Goal: Complete application form: Complete application form

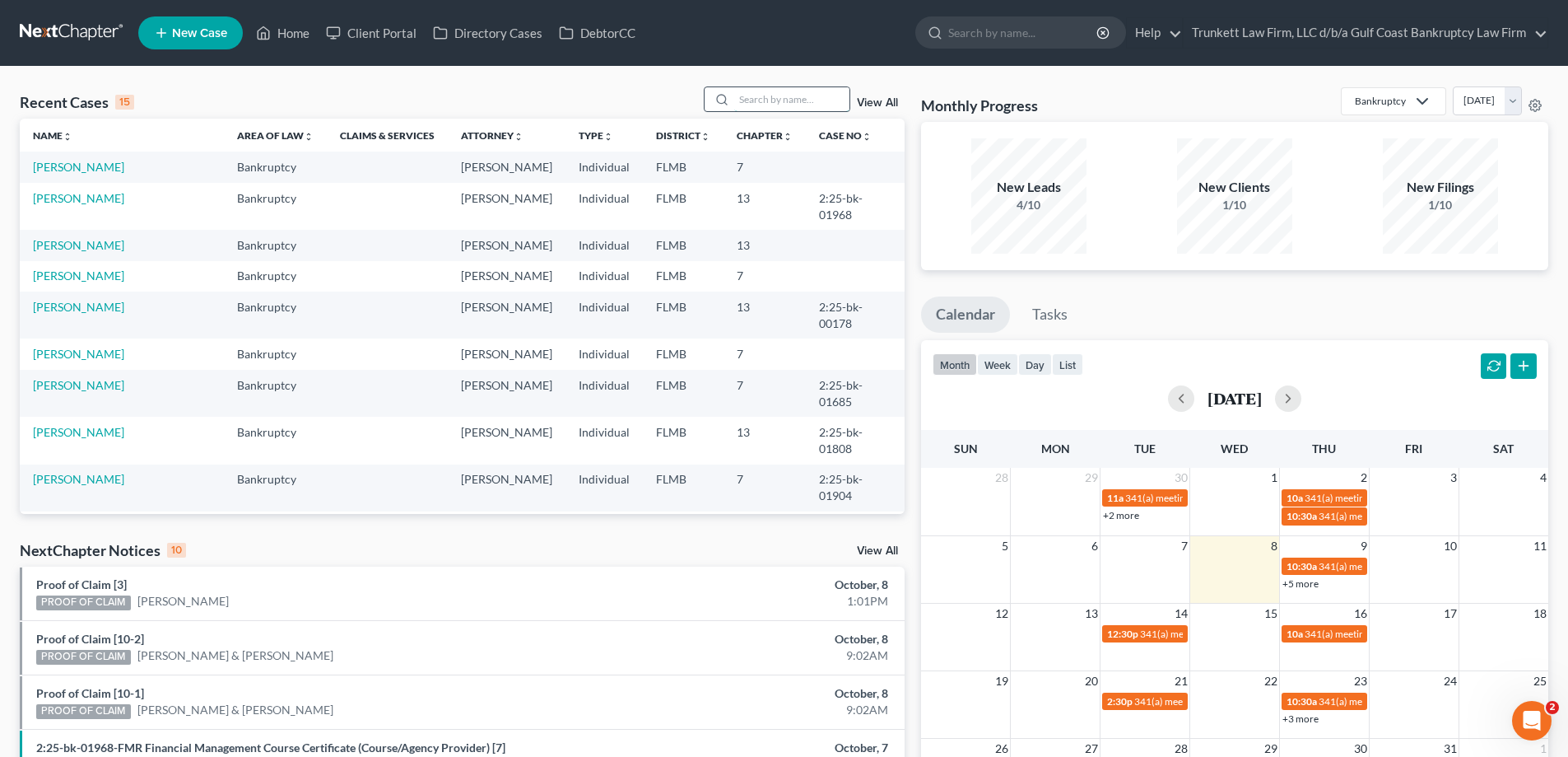
click at [769, 89] on input "search" at bounding box center [792, 98] width 115 height 23
type input "[PERSON_NAME]"
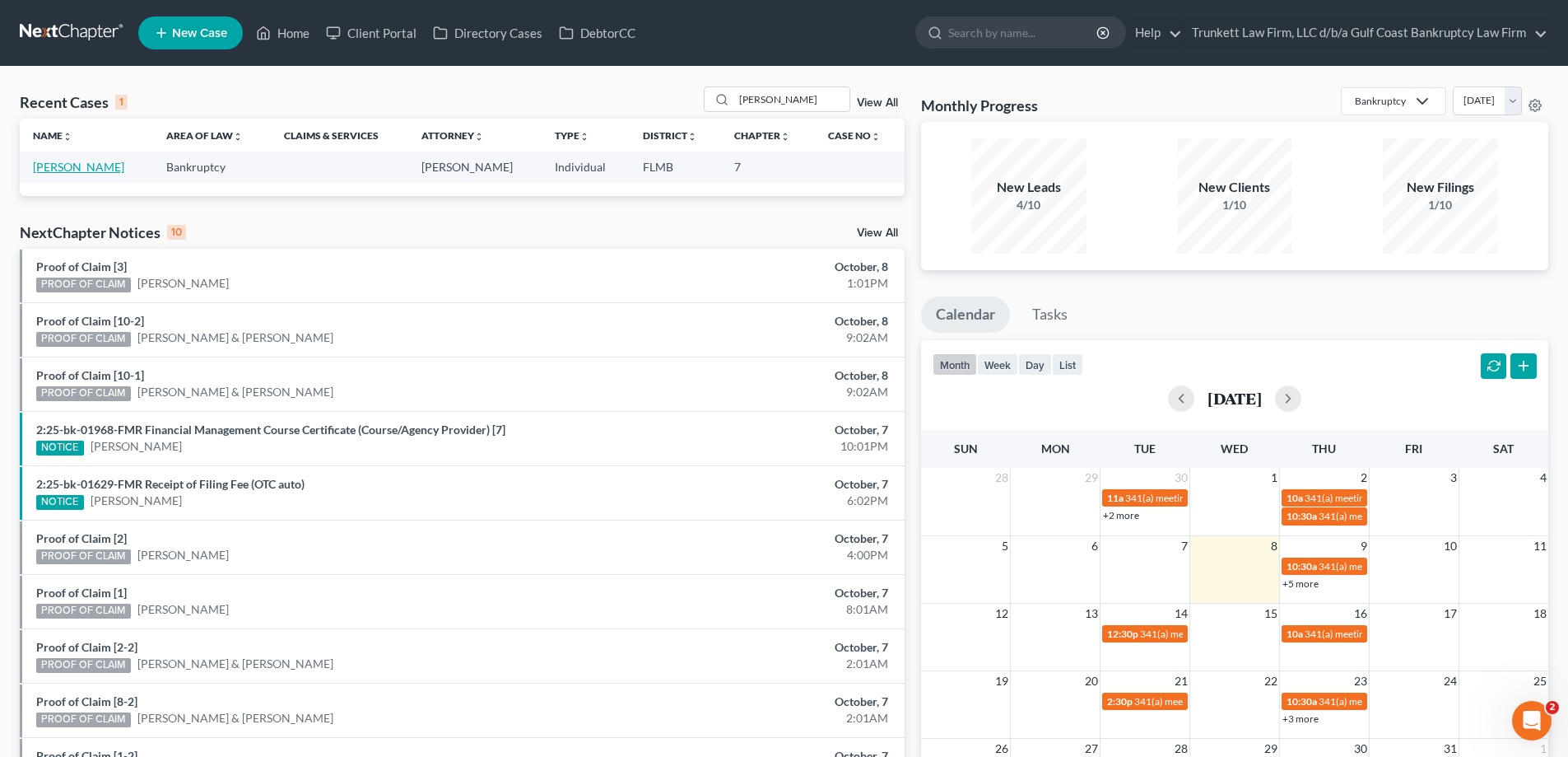
click at [98, 162] on link "[PERSON_NAME]" at bounding box center [78, 166] width 91 height 14
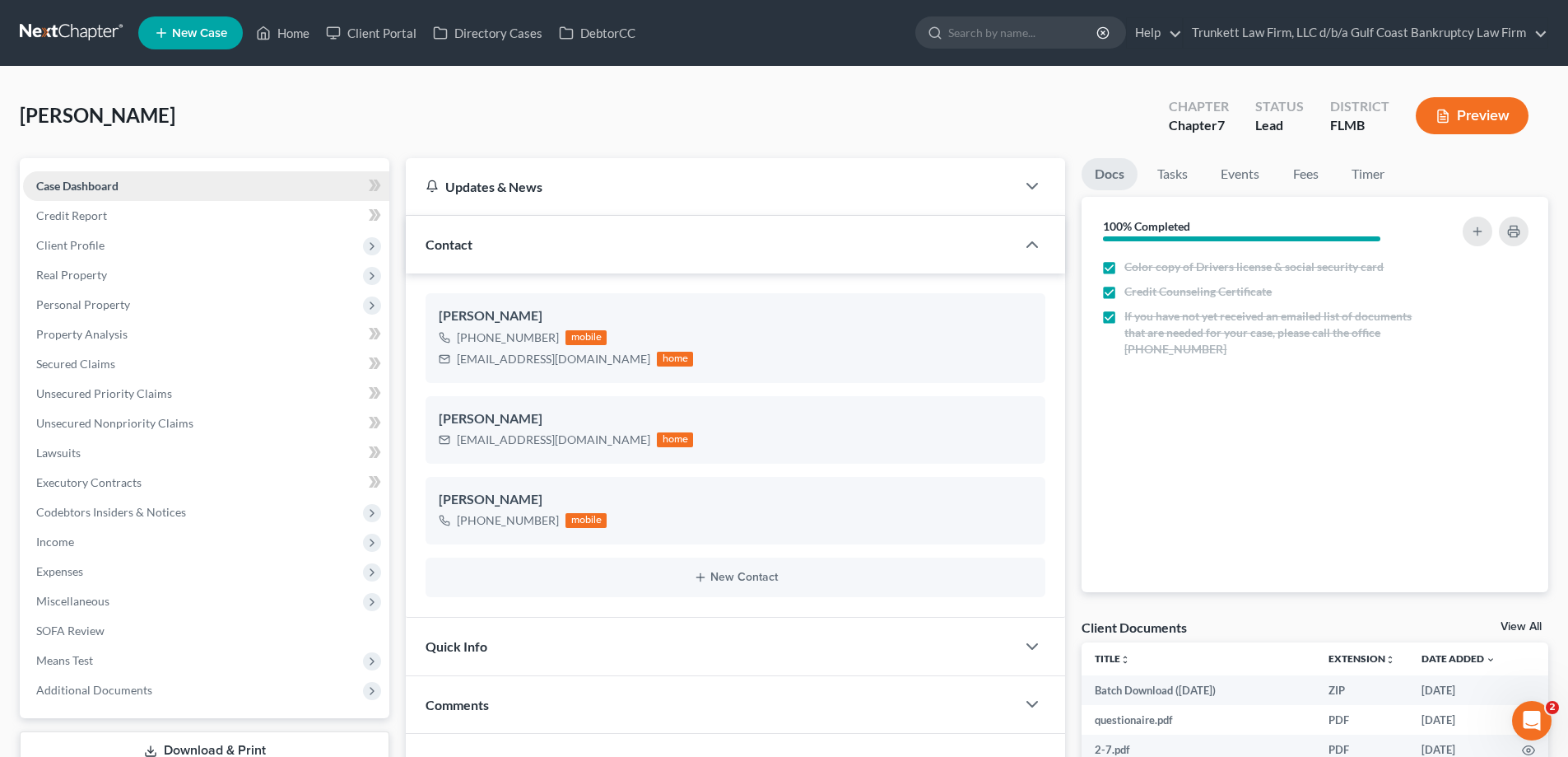
click at [128, 182] on link "Case Dashboard" at bounding box center [206, 187] width 367 height 30
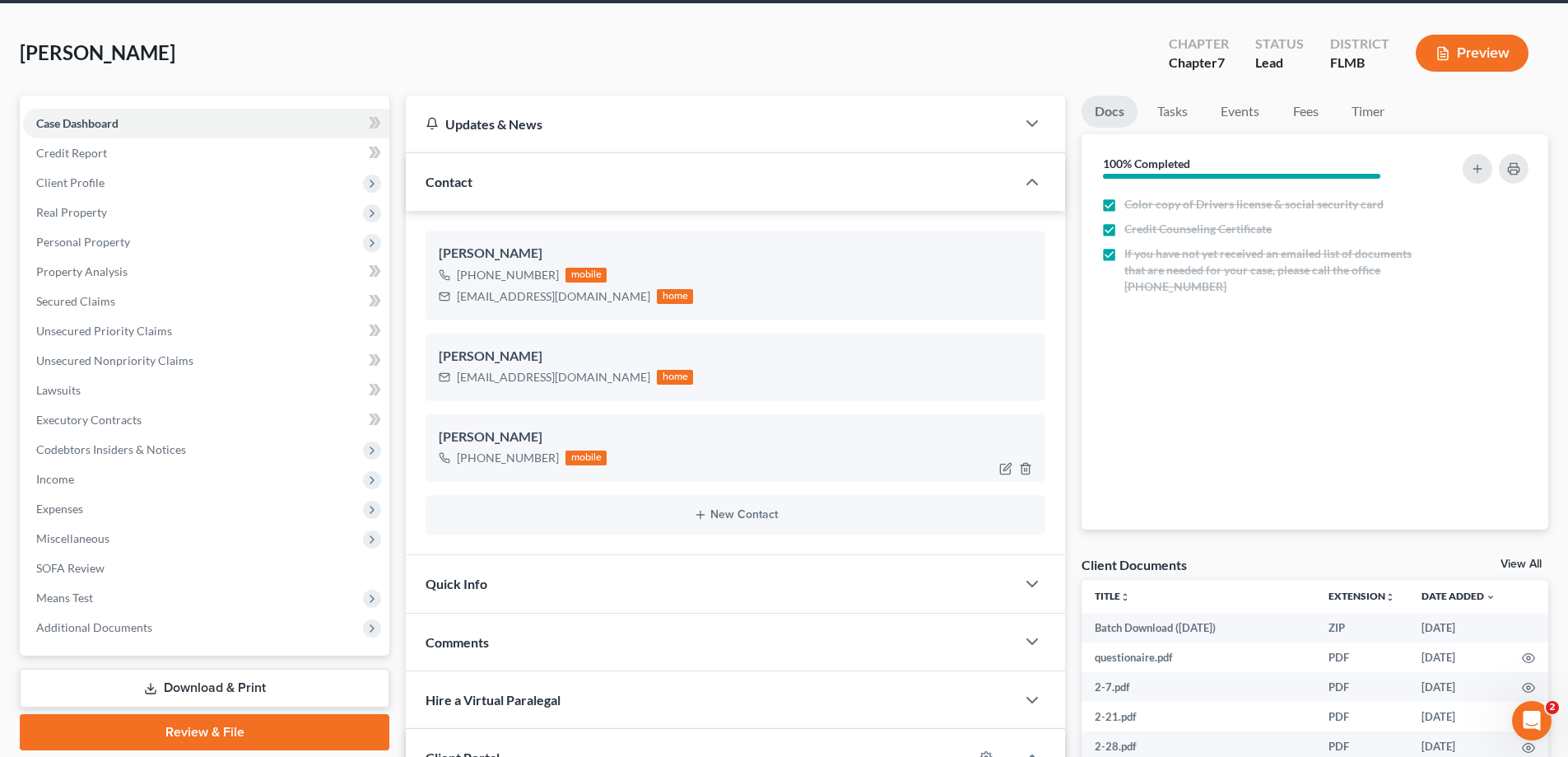
scroll to position [247, 0]
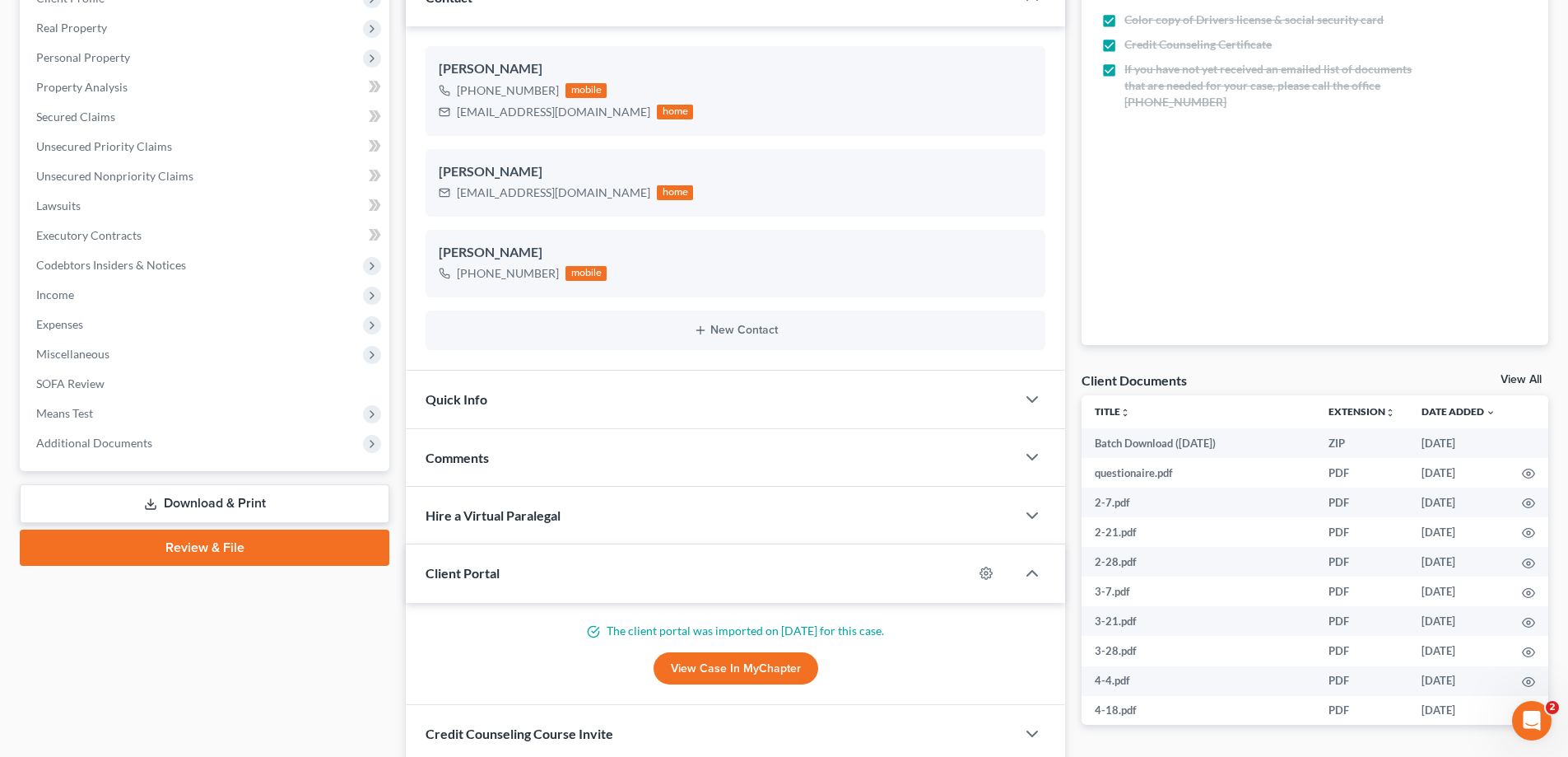
click at [522, 573] on div "Client Portal" at bounding box center [689, 572] width 567 height 57
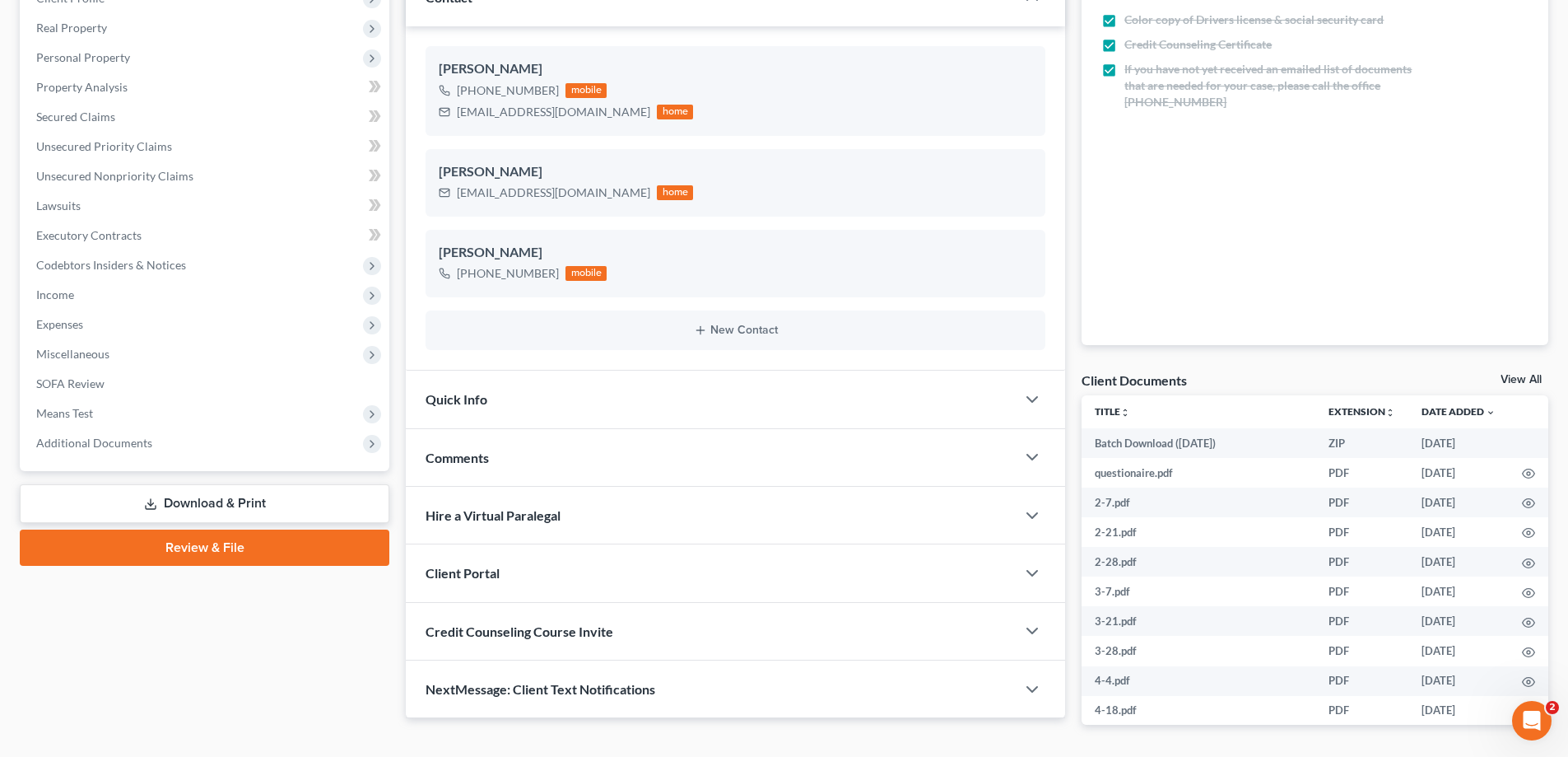
click at [490, 581] on span "Client Portal" at bounding box center [462, 572] width 74 height 16
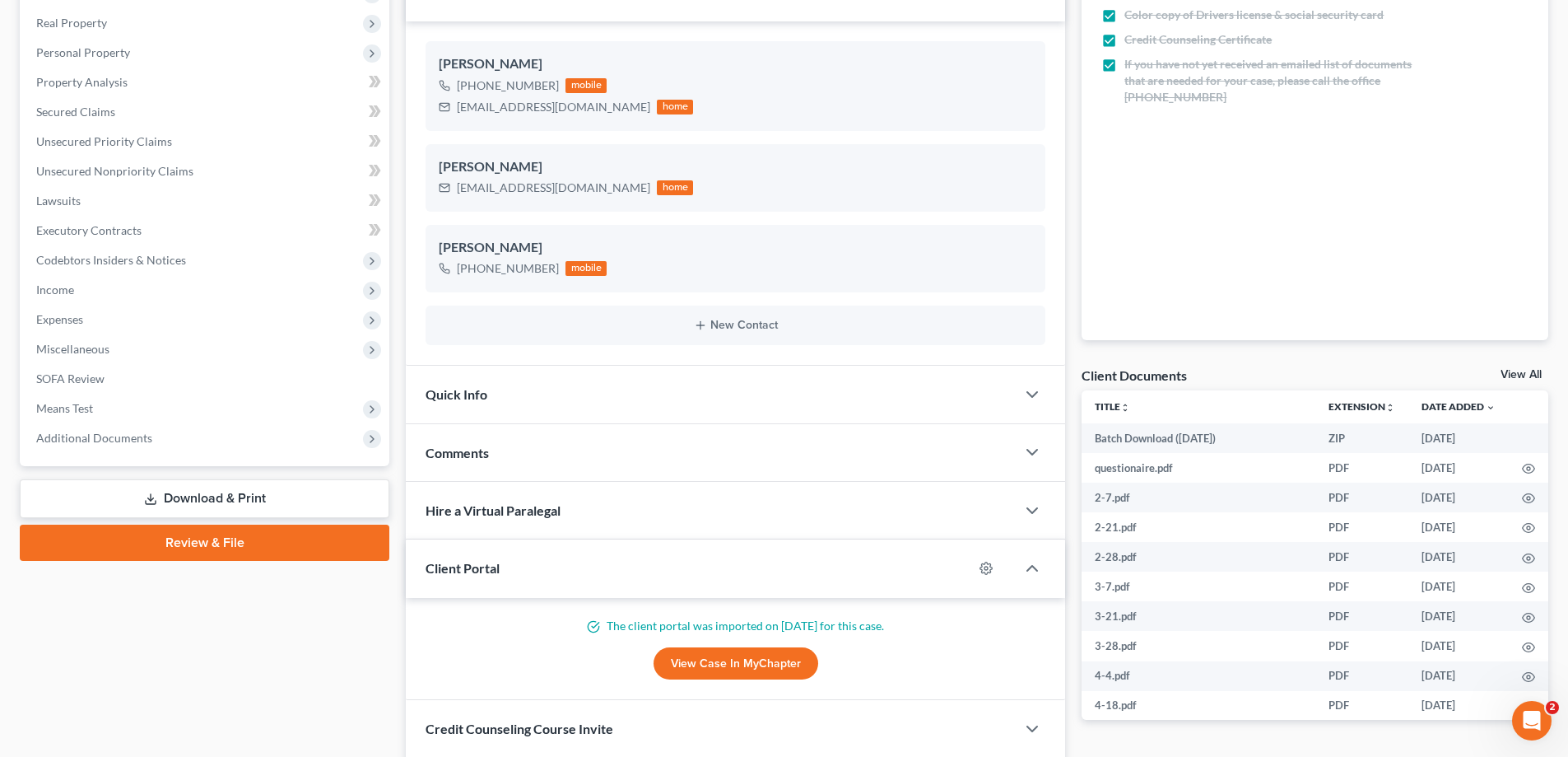
scroll to position [374, 0]
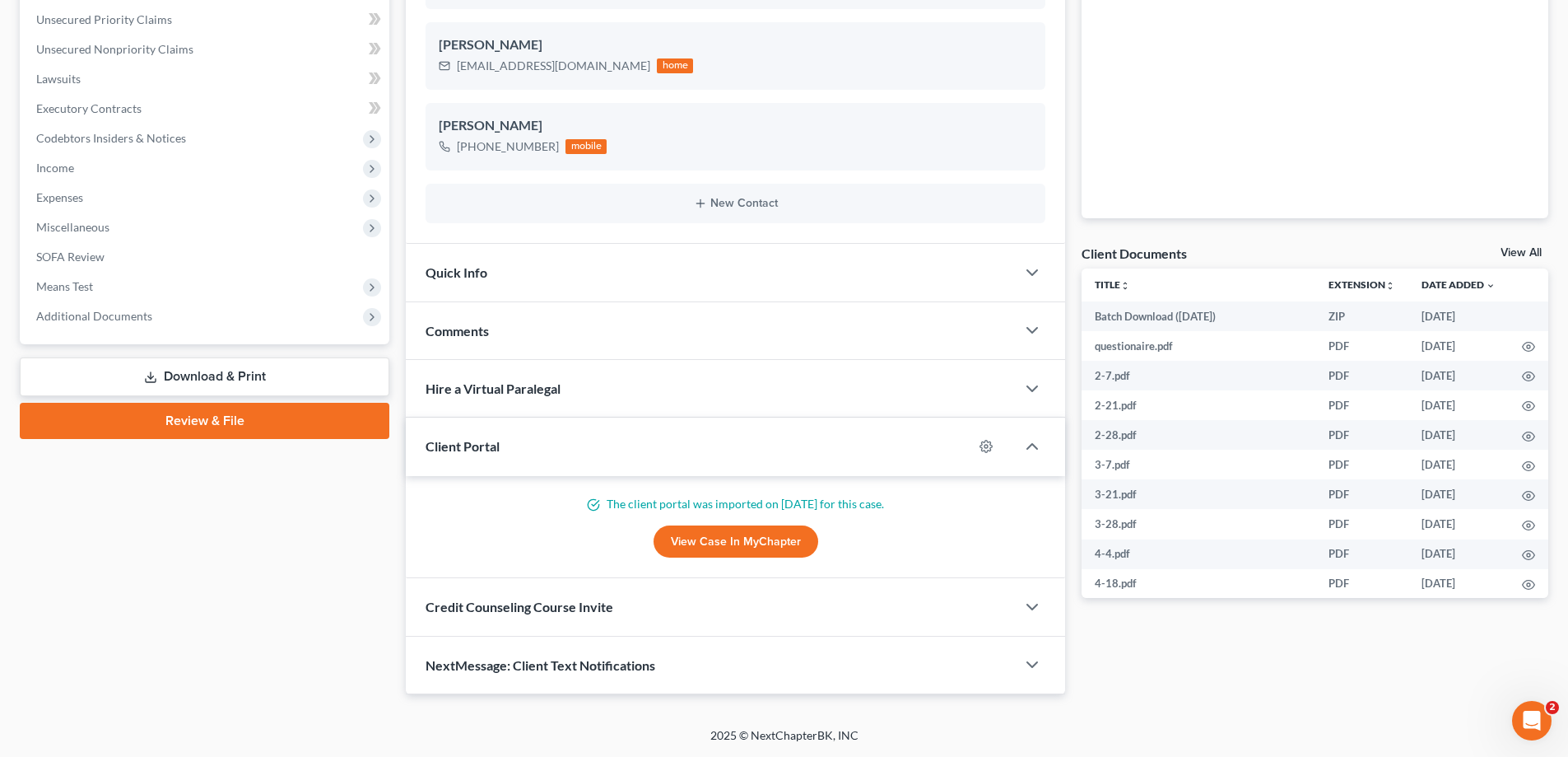
click at [755, 541] on link "View Case in MyChapter" at bounding box center [736, 541] width 165 height 33
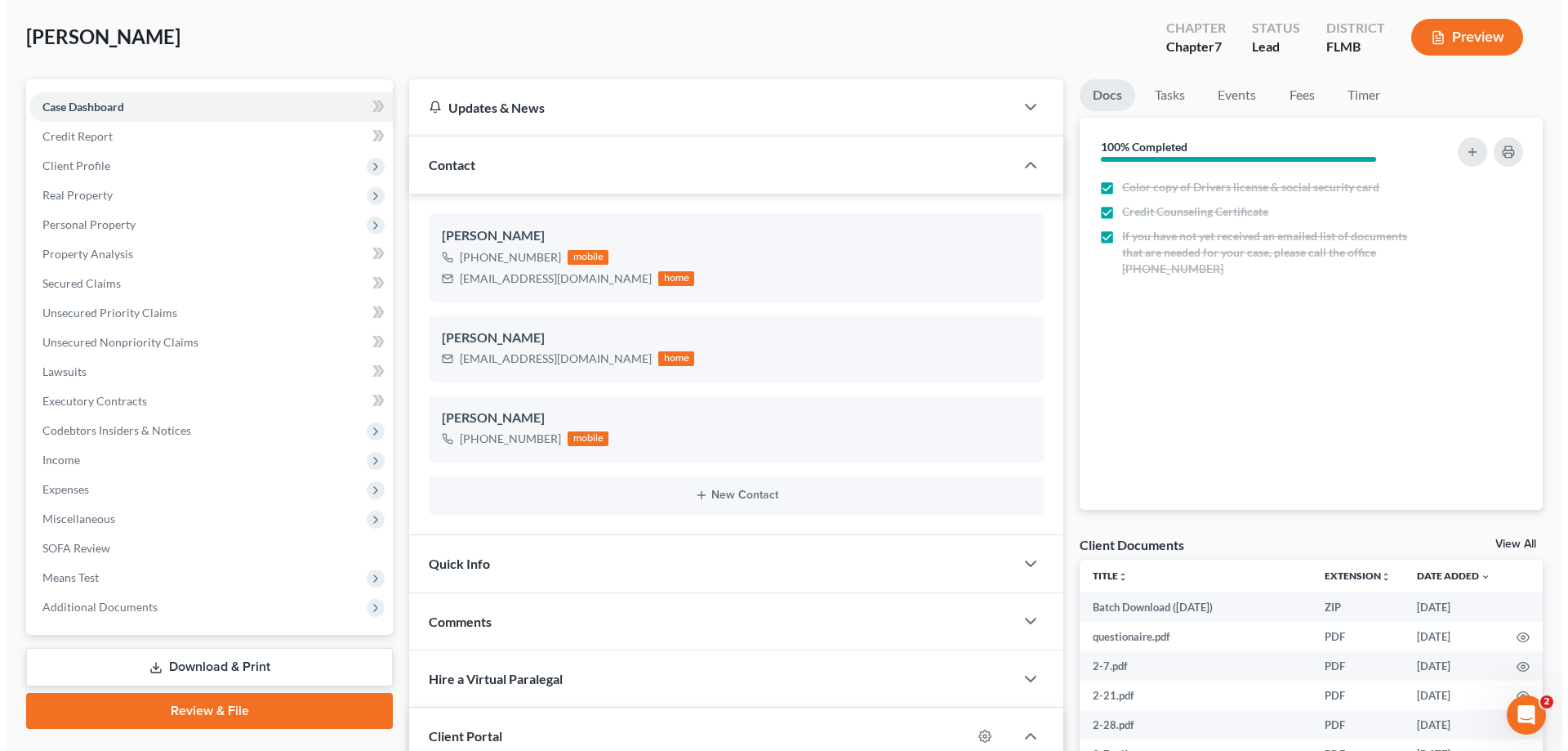
scroll to position [0, 0]
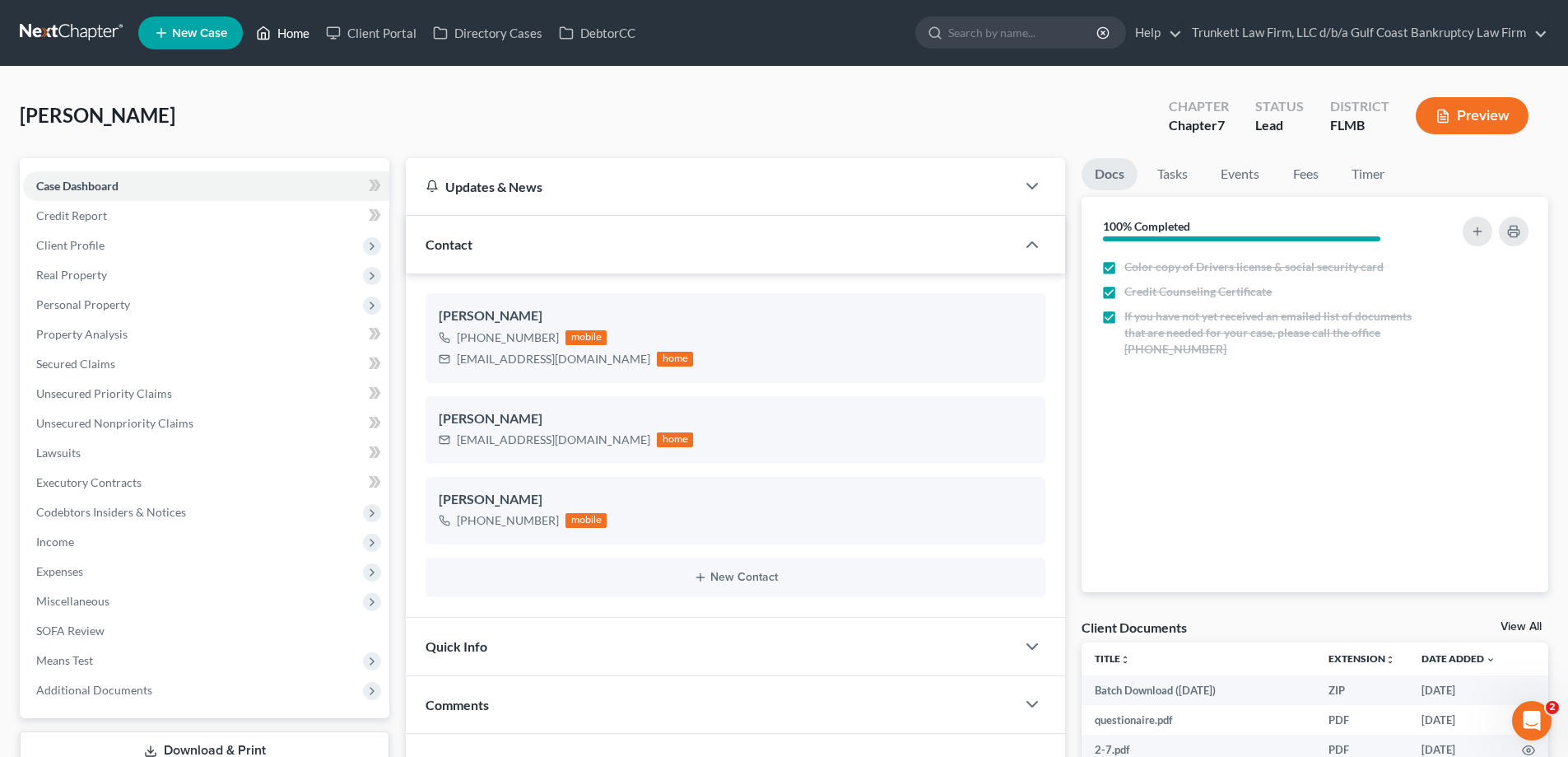
click at [296, 32] on link "Home" at bounding box center [282, 33] width 70 height 30
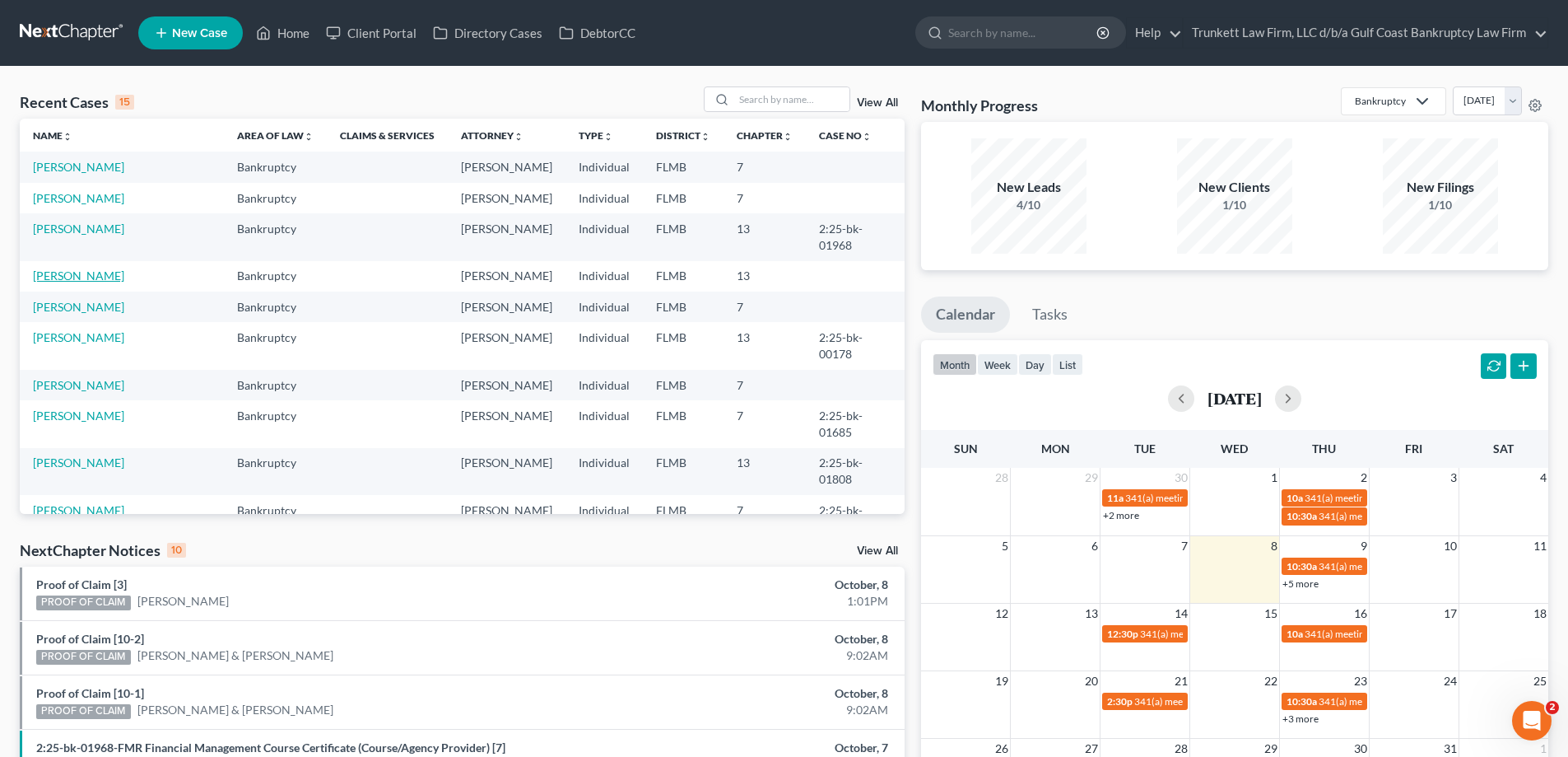
click at [88, 268] on link "[PERSON_NAME]" at bounding box center [78, 275] width 91 height 14
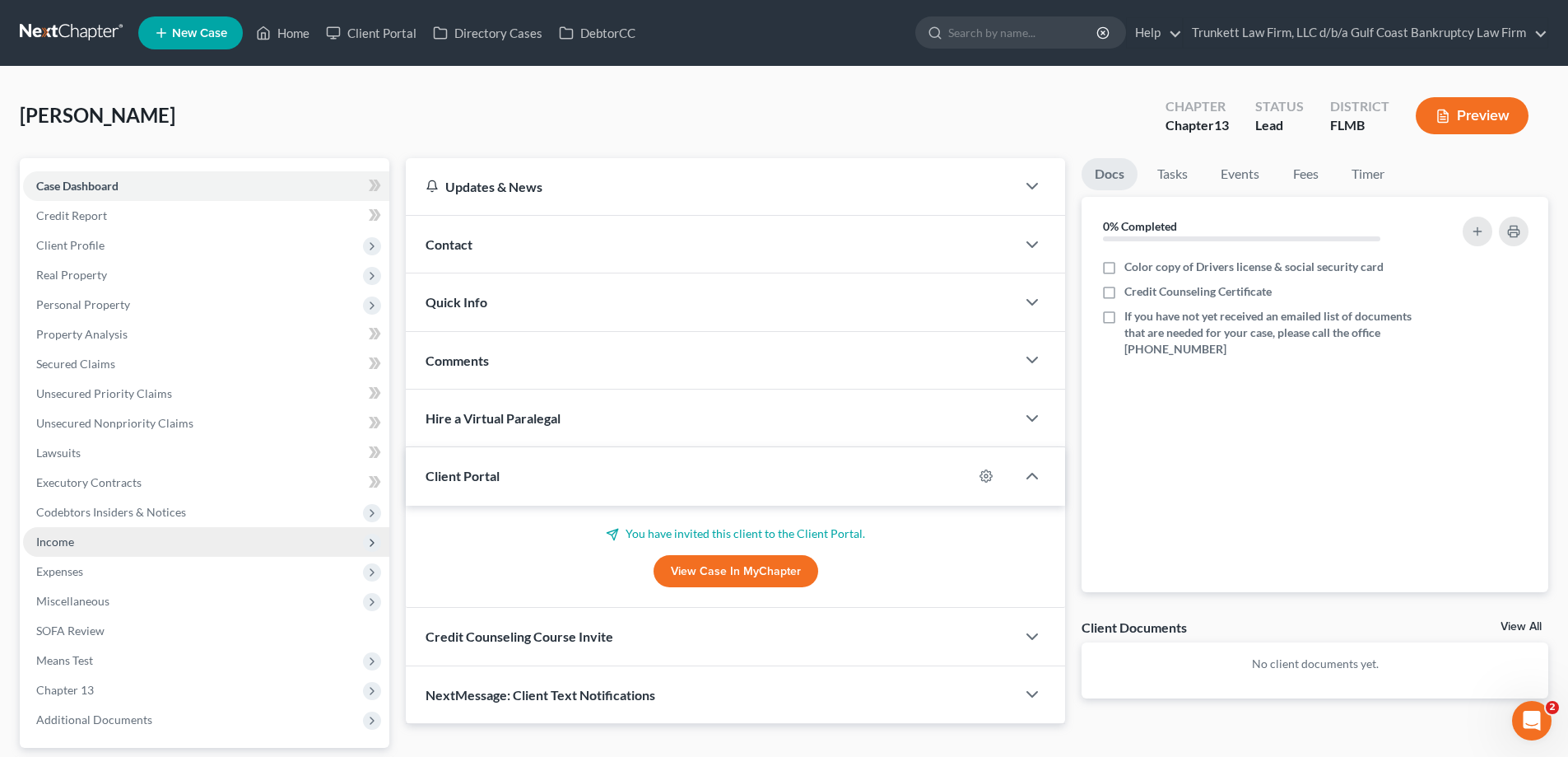
click at [84, 533] on span "Income" at bounding box center [206, 542] width 367 height 30
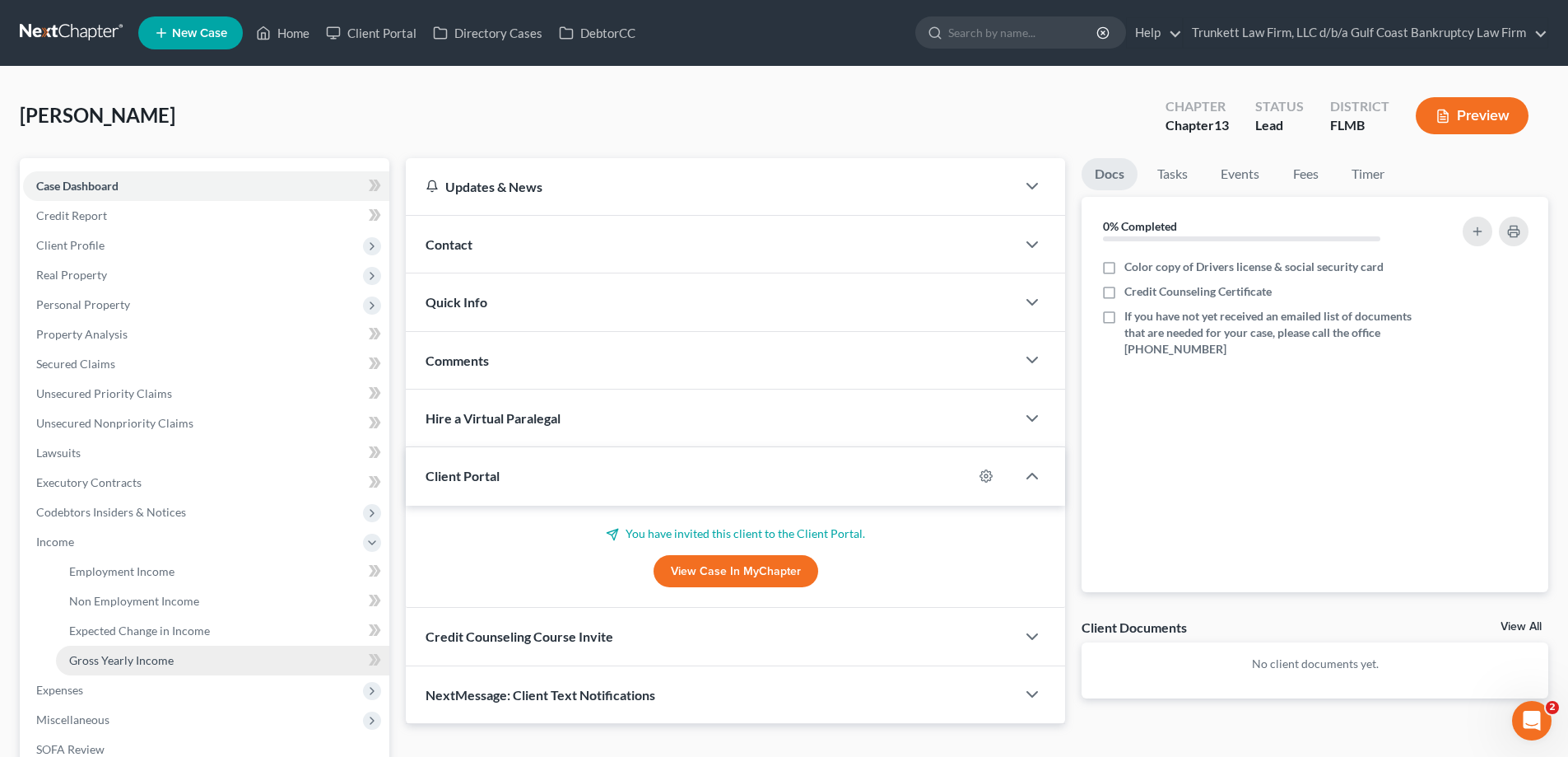
click at [140, 655] on span "Gross Yearly Income" at bounding box center [121, 659] width 104 height 14
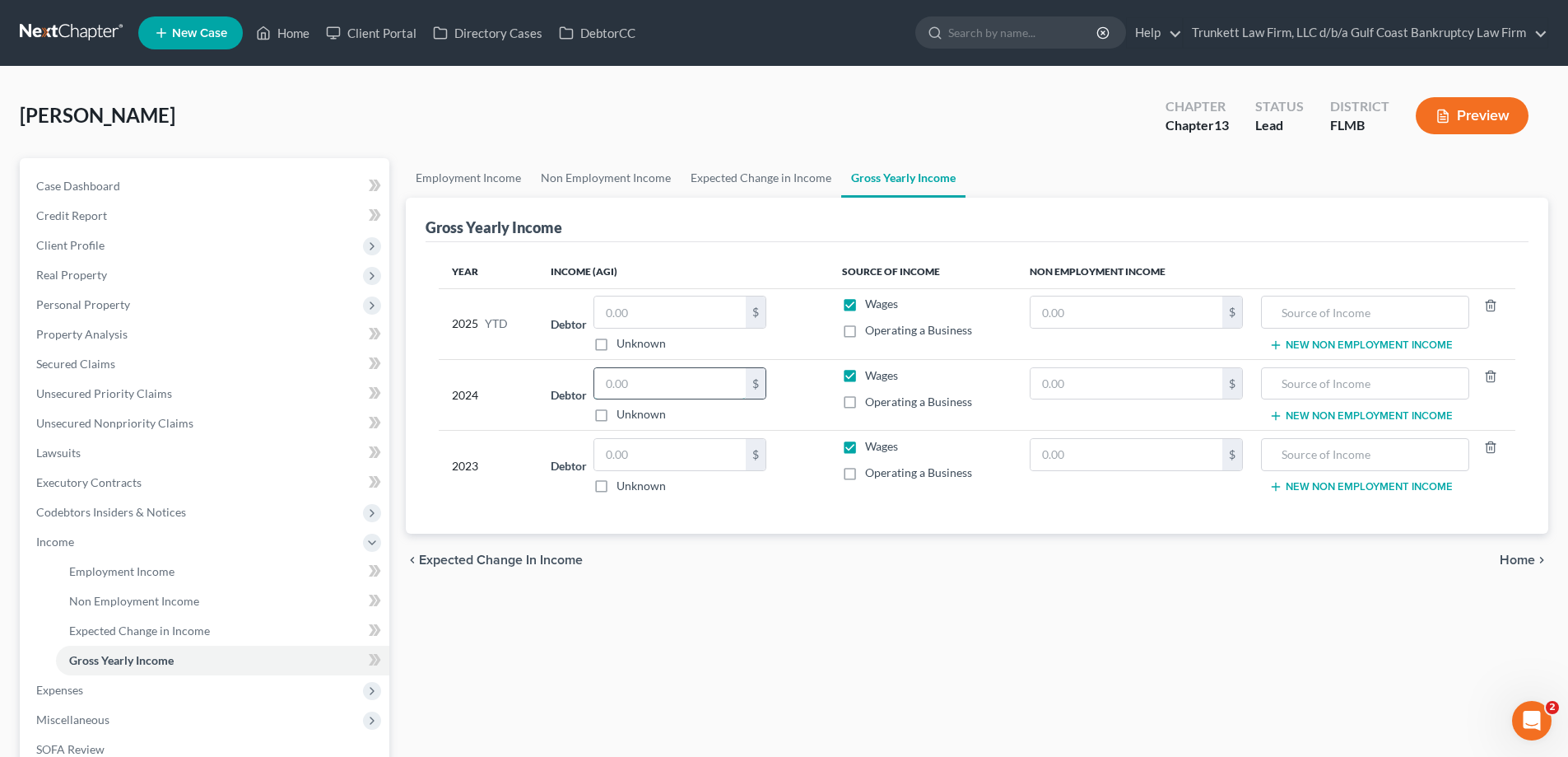
click at [647, 387] on input "text" at bounding box center [671, 383] width 152 height 31
type input "31,086"
click at [648, 447] on input "text" at bounding box center [671, 454] width 152 height 31
type input "30,647"
click at [654, 302] on input "text" at bounding box center [671, 311] width 152 height 31
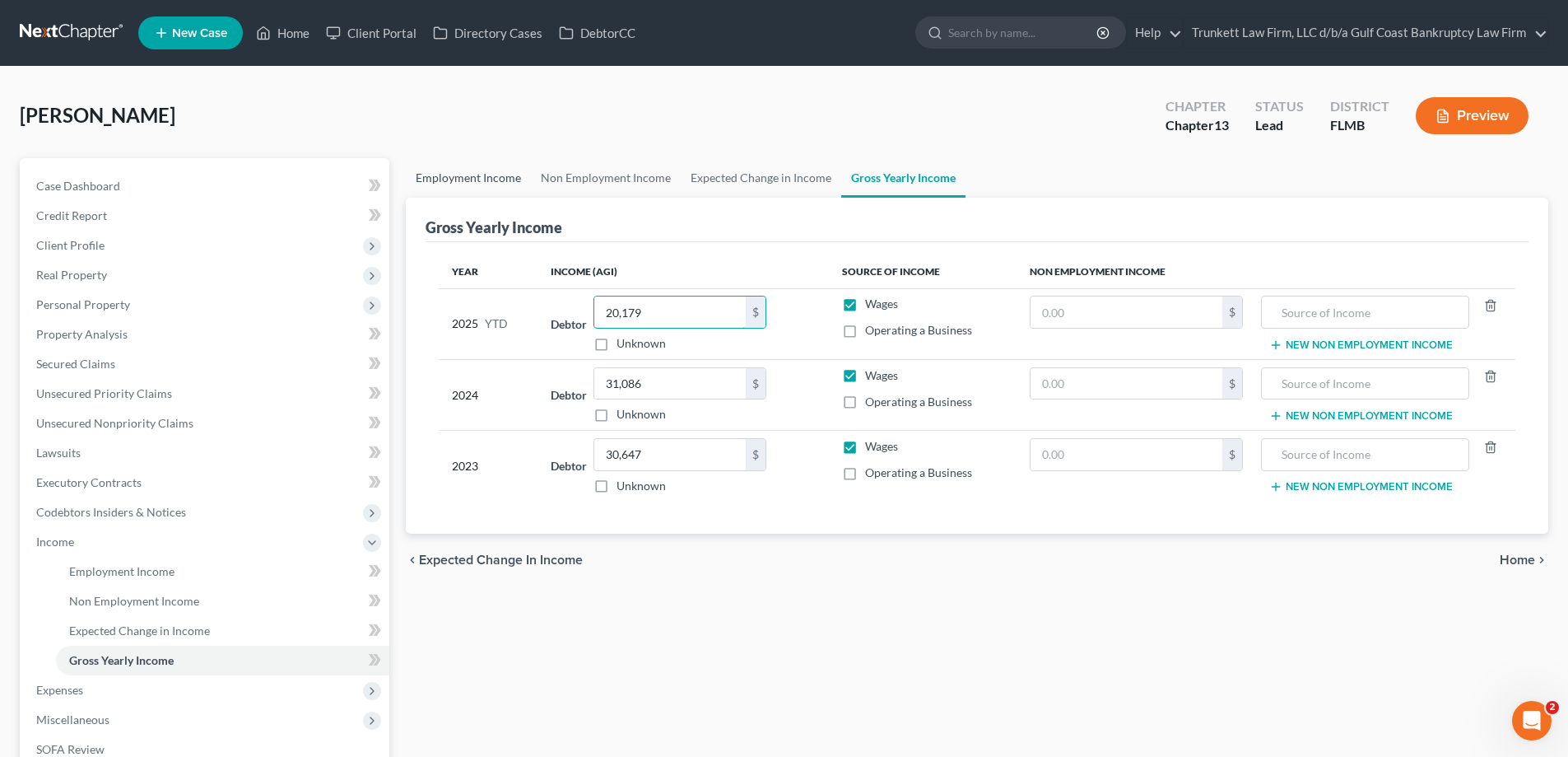
type input "20,179"
click at [486, 175] on link "Employment Income" at bounding box center [468, 178] width 125 height 39
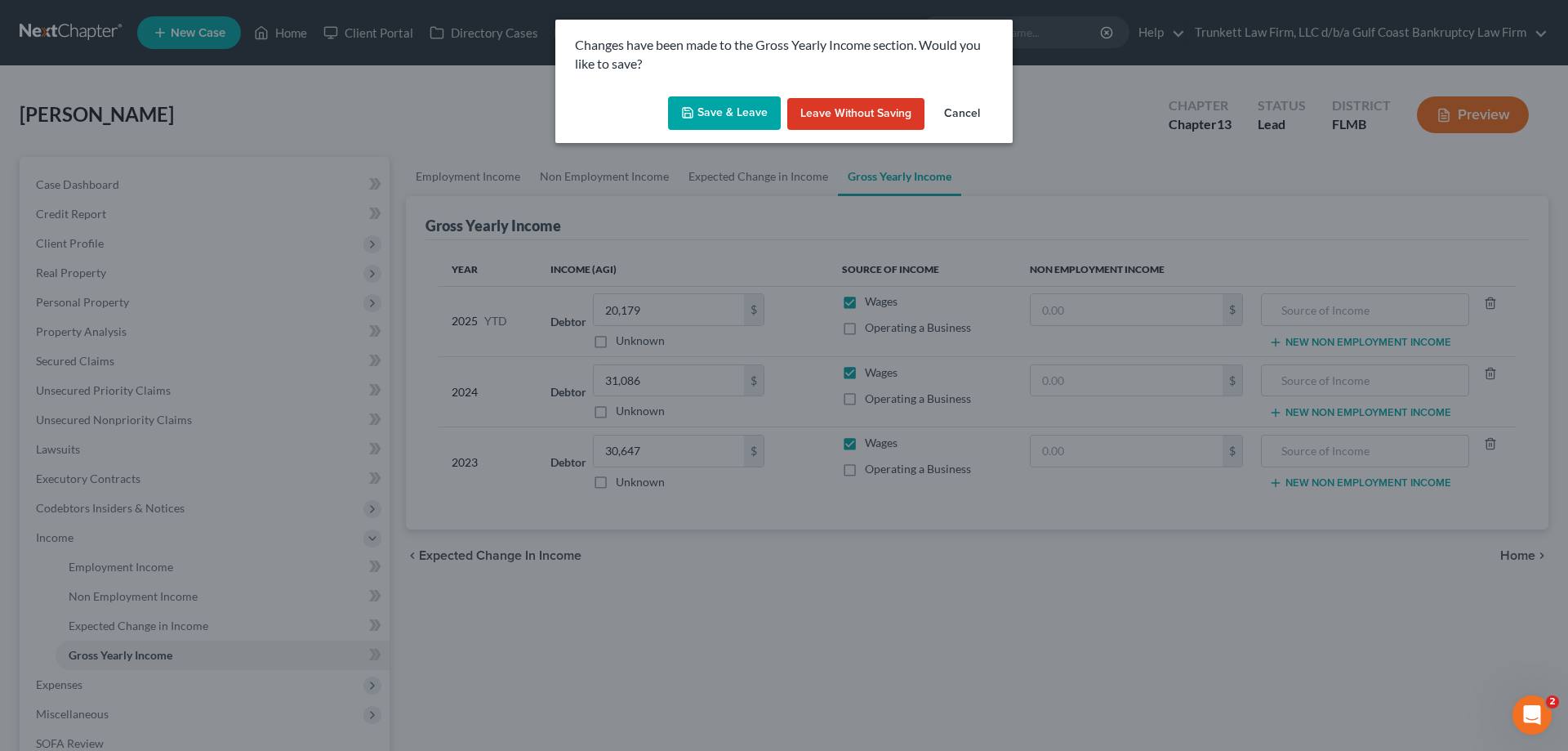
click at [726, 121] on button "Save & Leave" at bounding box center [724, 114] width 113 height 34
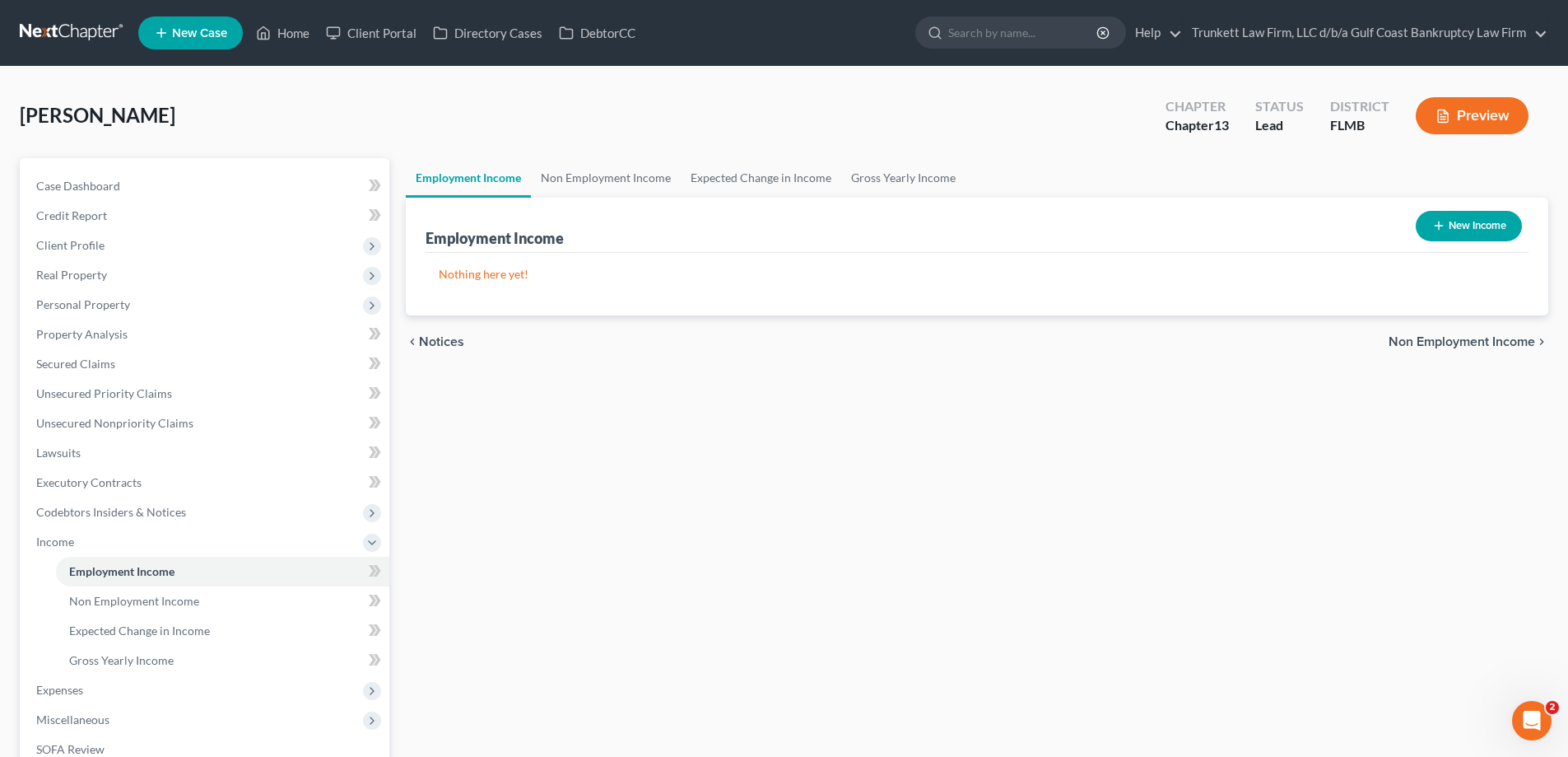
click at [1439, 235] on button "New Income" at bounding box center [1469, 226] width 106 height 30
select select "0"
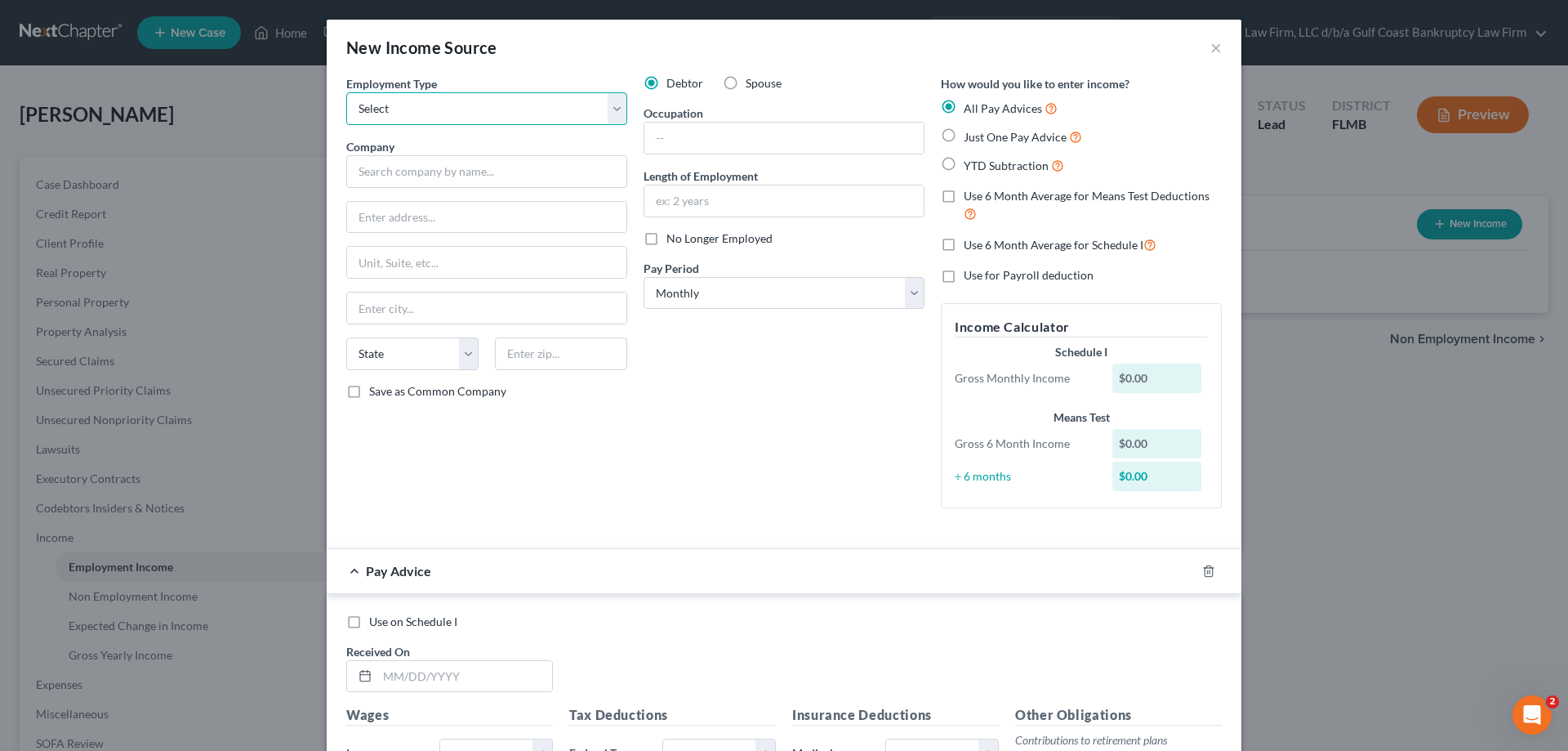
click at [401, 111] on select "Select Full or [DEMOGRAPHIC_DATA] Employment Self Employment" at bounding box center [487, 108] width 281 height 33
select select "0"
click at [346, 92] on select "Select Full or [DEMOGRAPHIC_DATA] Employment Self Employment" at bounding box center [487, 108] width 281 height 33
click at [402, 170] on input "text" at bounding box center [487, 171] width 281 height 33
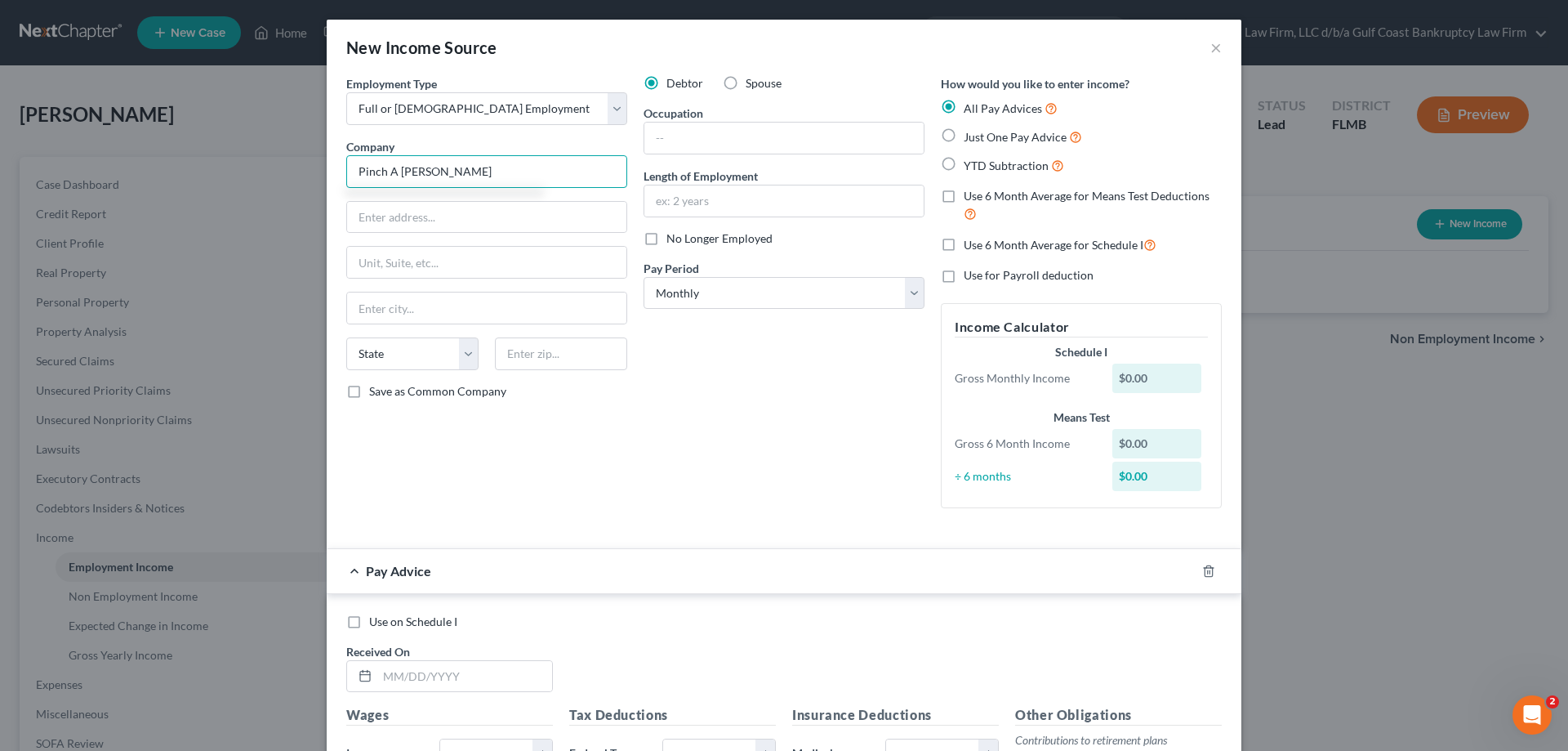
type input "Pinch A [PERSON_NAME]"
type input "[STREET_ADDRESS]"
type input "[GEOGRAPHIC_DATA]"
select select "9"
type input "33993"
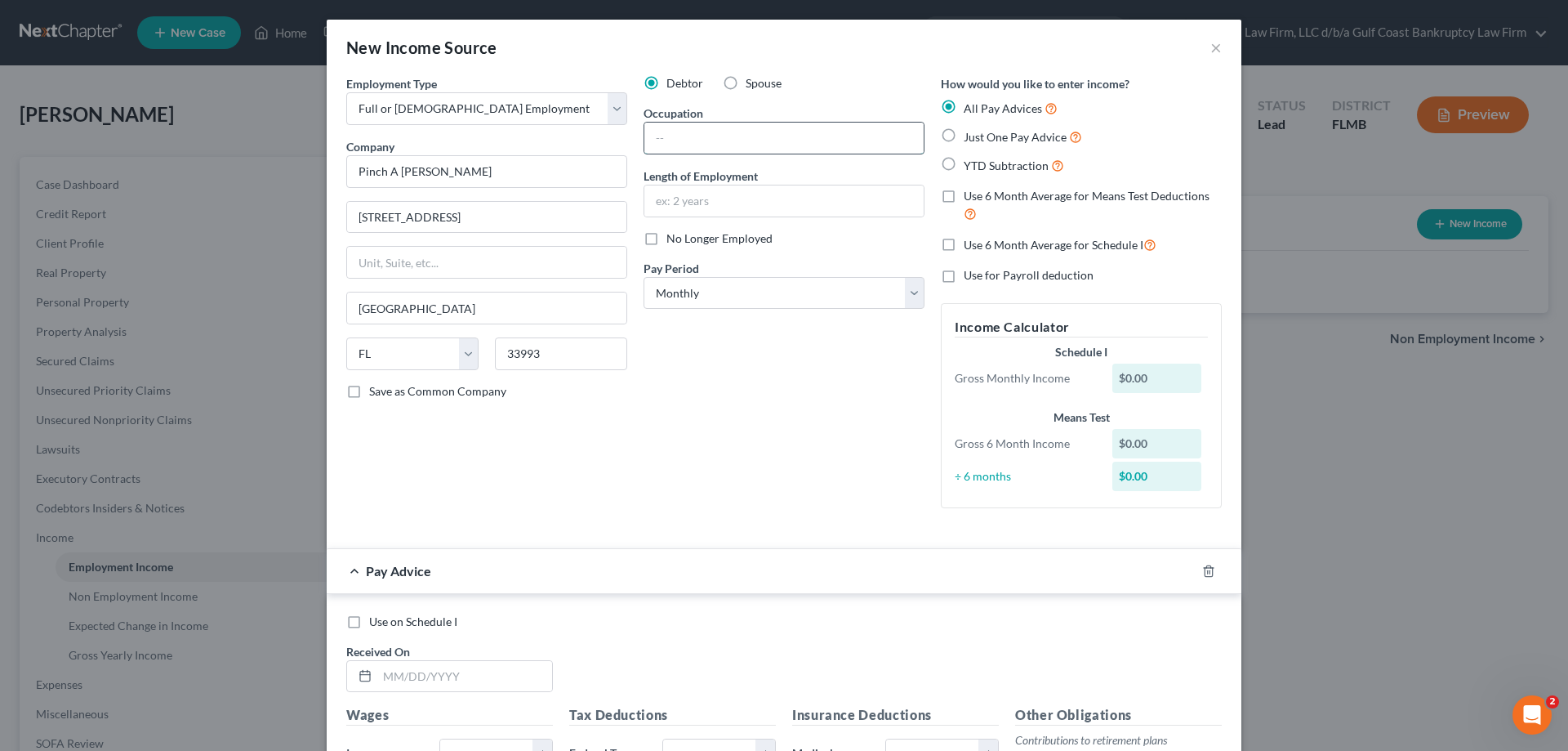
click at [690, 131] on input "text" at bounding box center [784, 138] width 279 height 31
drag, startPoint x: 681, startPoint y: 137, endPoint x: 614, endPoint y: 141, distance: 67.1
click at [614, 141] on div "Employment Type * Select Full or [DEMOGRAPHIC_DATA] Employment Self Employment …" at bounding box center [784, 305] width 892 height 460
type input "clerk"
click at [679, 205] on input "text" at bounding box center [784, 200] width 279 height 31
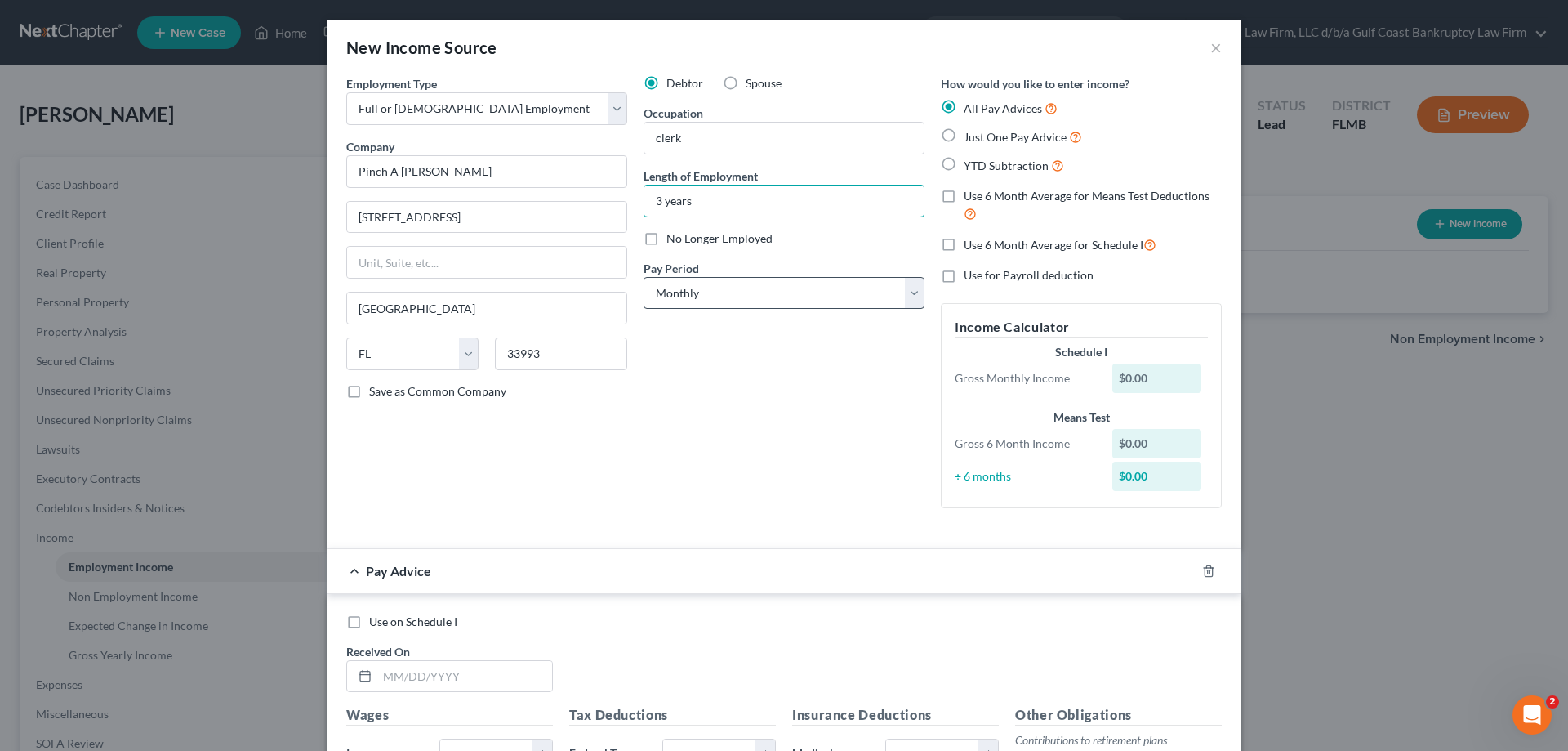
type input "3 years"
click at [699, 297] on select "Select Monthly Twice Monthly Every Other Week Weekly" at bounding box center [784, 293] width 281 height 33
select select "3"
click at [644, 277] on select "Select Monthly Twice Monthly Every Other Week Weekly" at bounding box center [784, 293] width 281 height 33
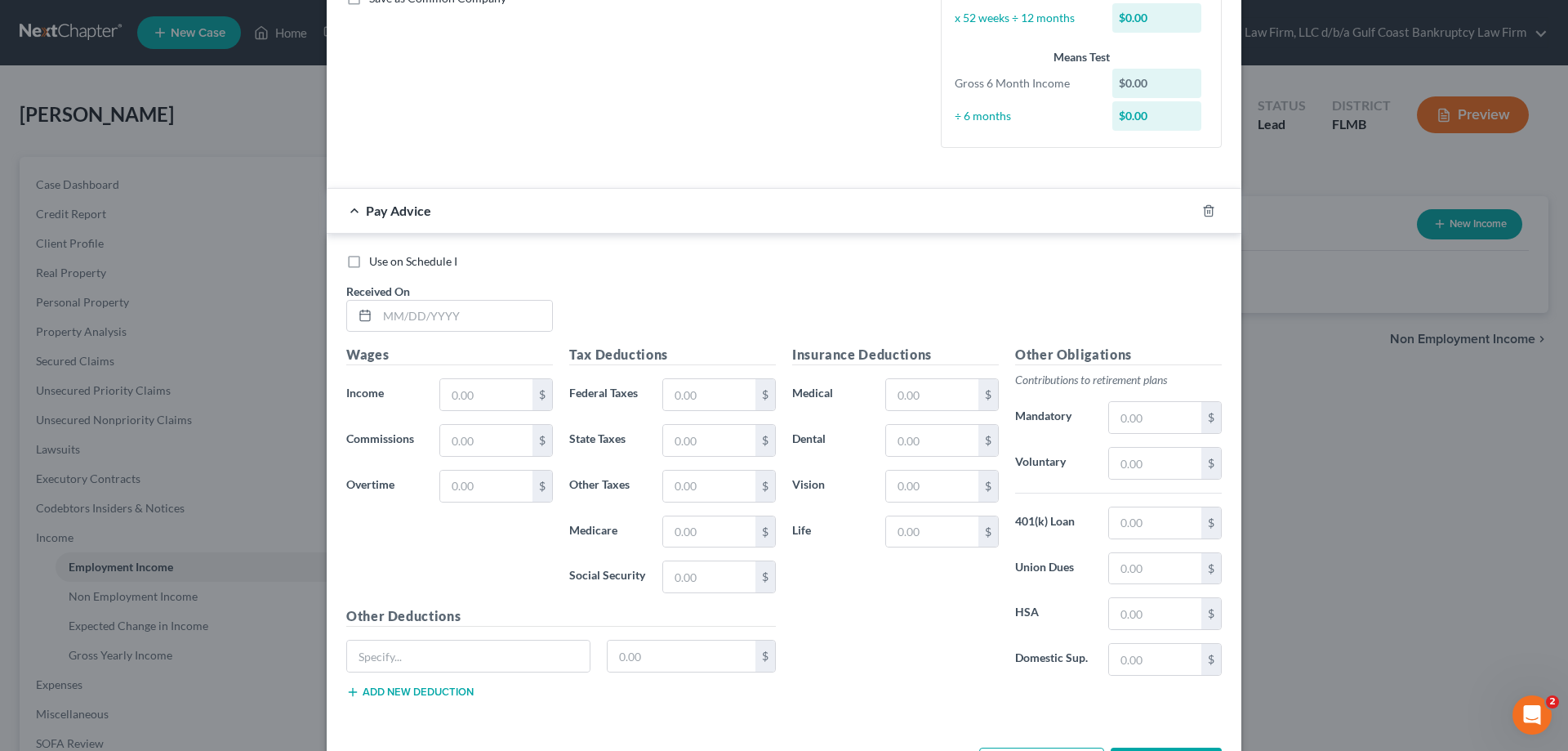
scroll to position [457, 0]
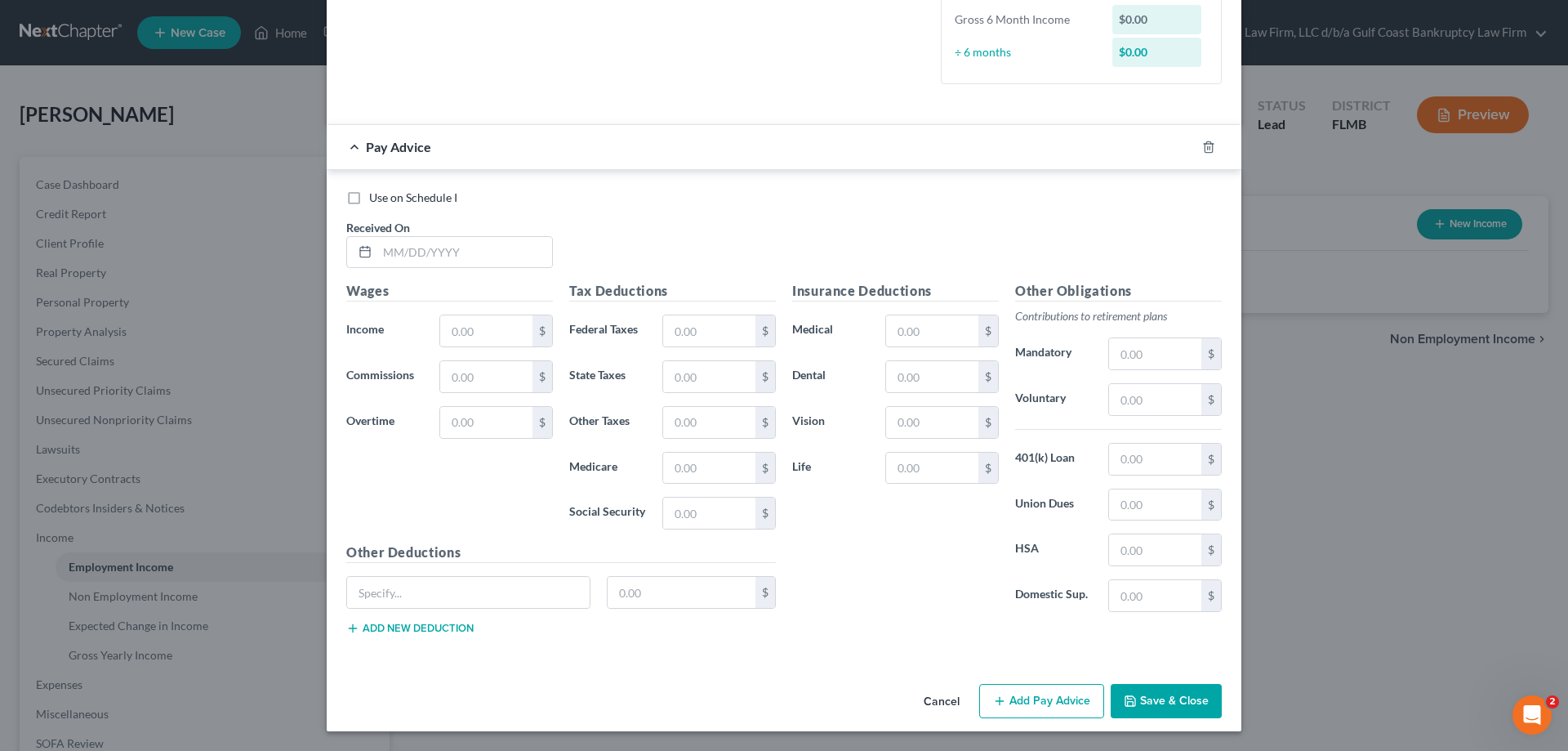
click at [1184, 699] on button "Save & Close" at bounding box center [1166, 701] width 111 height 34
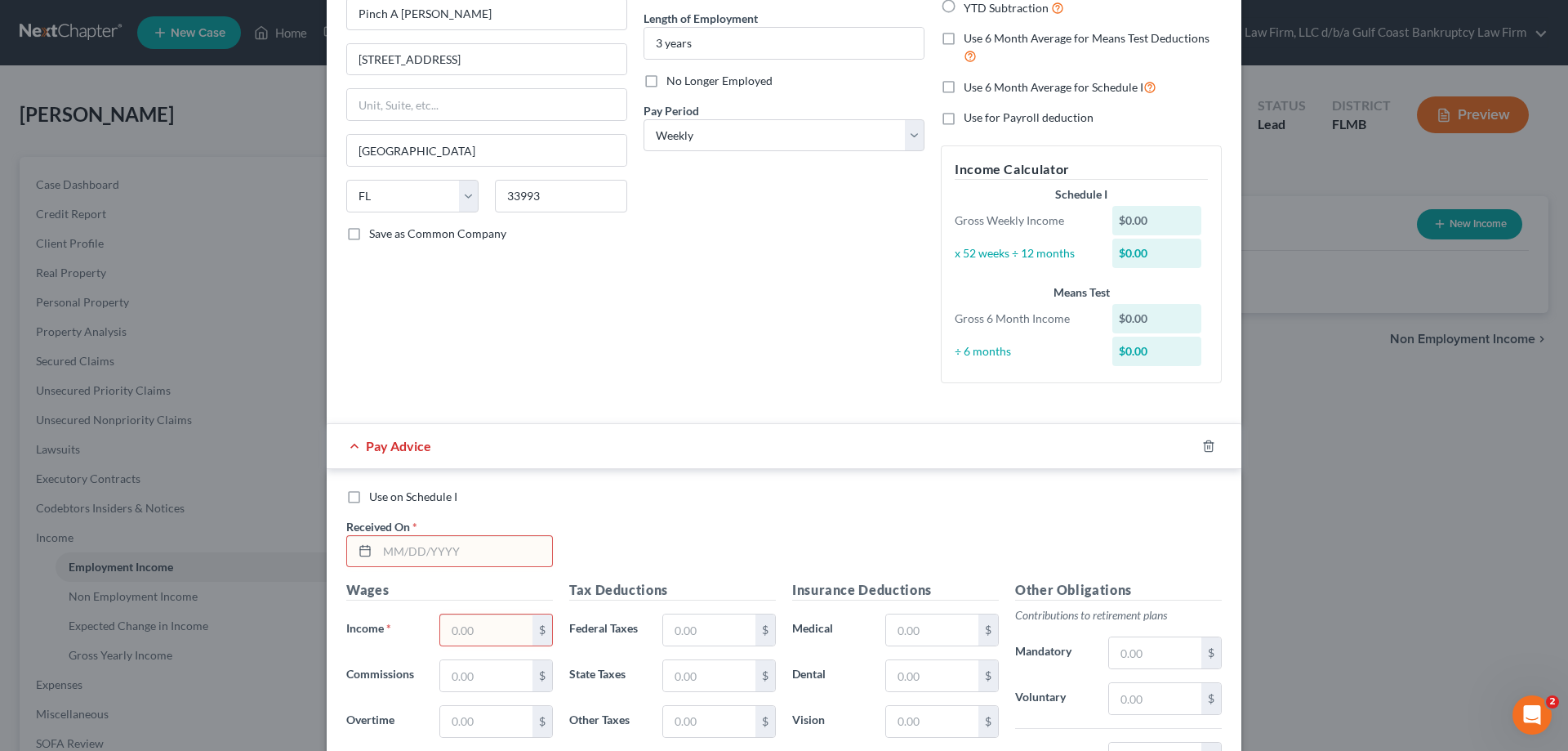
scroll to position [327, 0]
